Goal: Find specific page/section: Find specific page/section

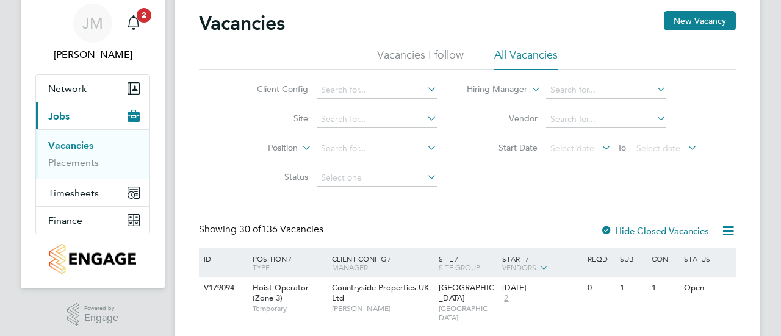
scroll to position [61, 0]
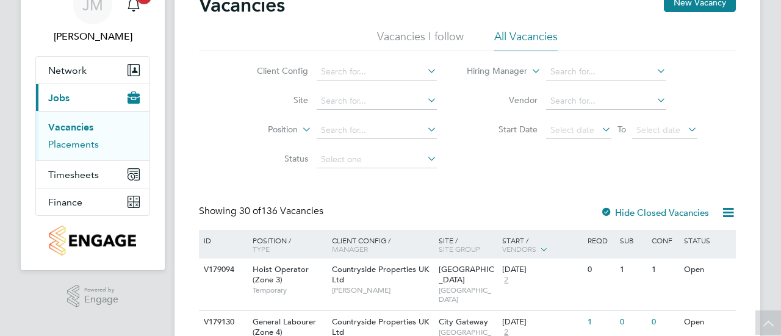
click at [95, 144] on link "Placements" at bounding box center [73, 145] width 51 height 12
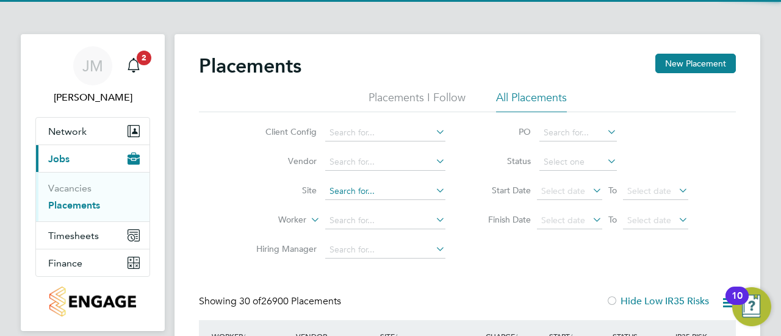
click at [349, 191] on input at bounding box center [385, 191] width 120 height 17
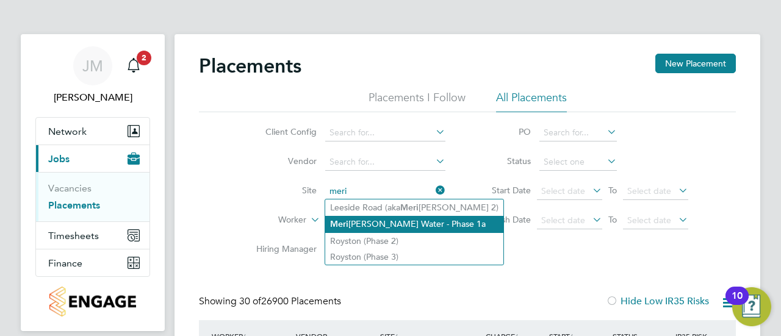
click at [353, 226] on li "Meri dian Water - Phase 1a" at bounding box center [414, 224] width 178 height 16
type input "Meridian Water - Phase 1a"
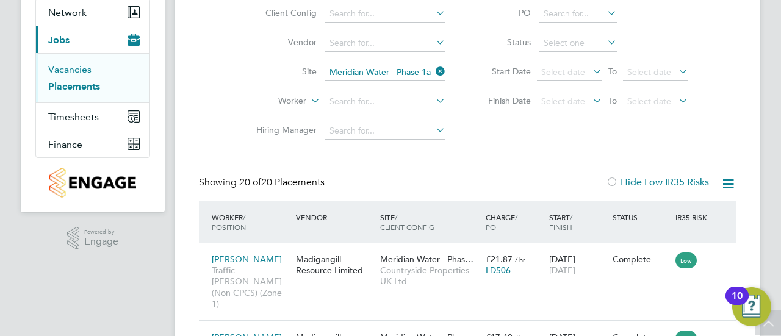
click at [59, 64] on link "Vacancies" at bounding box center [69, 69] width 43 height 12
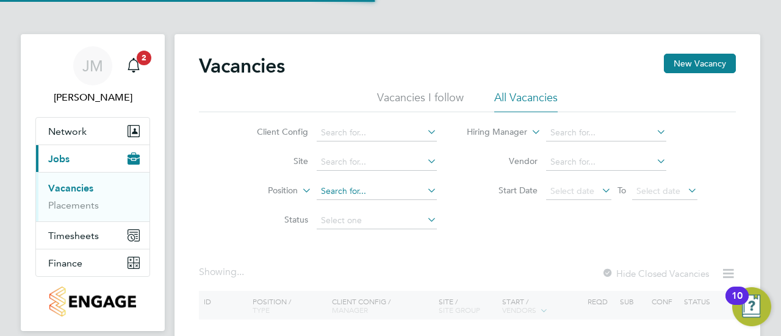
click at [345, 190] on input at bounding box center [377, 191] width 120 height 17
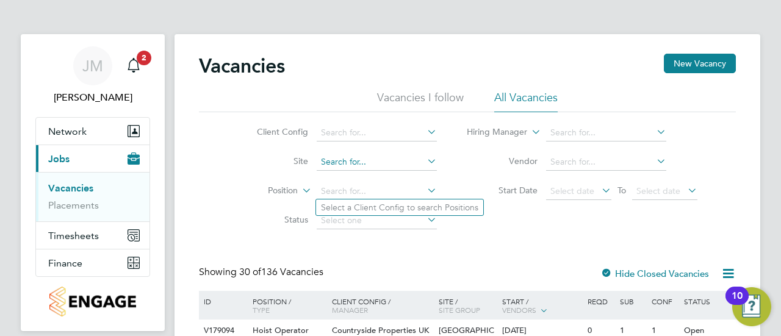
click at [376, 160] on input at bounding box center [377, 162] width 120 height 17
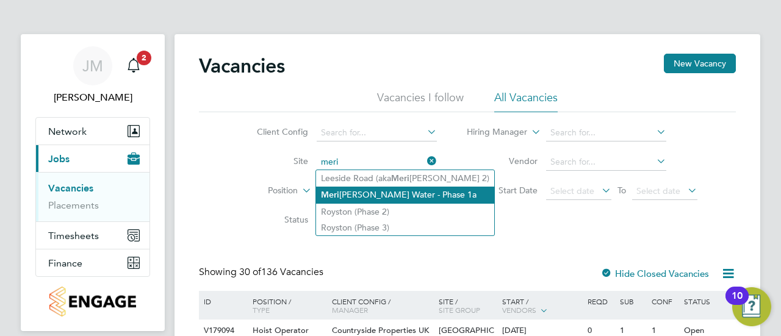
click at [373, 197] on li "Meri dian Water - Phase 1a" at bounding box center [405, 195] width 178 height 16
type input "Meridian Water - Phase 1a"
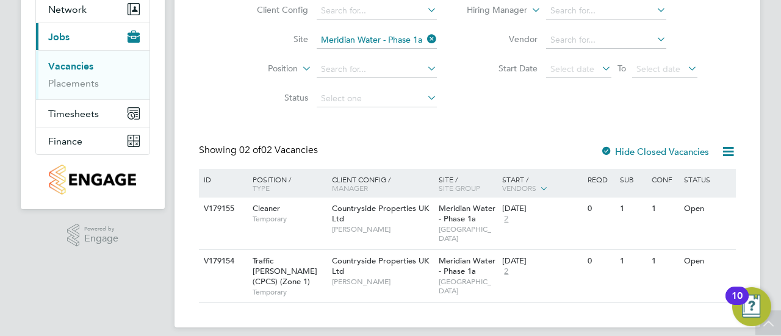
click at [475, 147] on div "Showing 02 of 02 Vacancies Hide Closed Vacancies" at bounding box center [467, 156] width 537 height 25
click at [429, 227] on span "[PERSON_NAME]" at bounding box center [382, 230] width 101 height 10
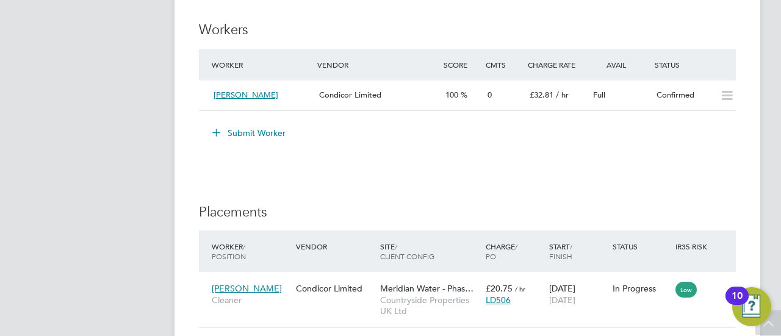
scroll to position [915, 0]
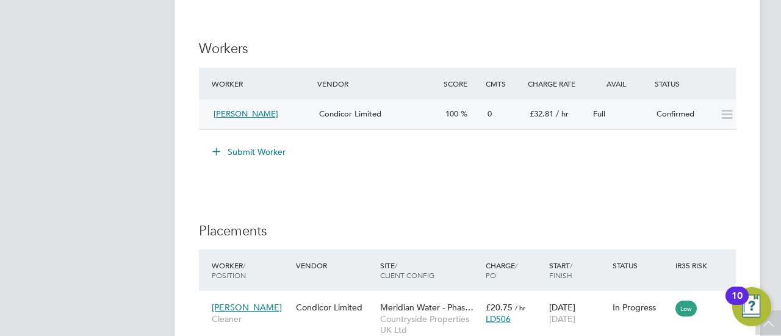
click at [726, 112] on icon at bounding box center [726, 115] width 15 height 10
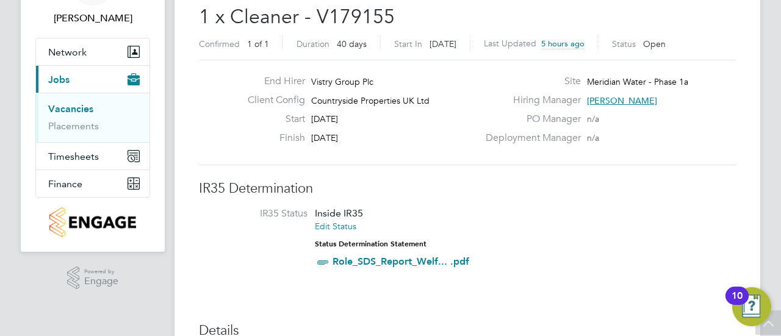
scroll to position [0, 0]
